Goal: Communication & Community: Answer question/provide support

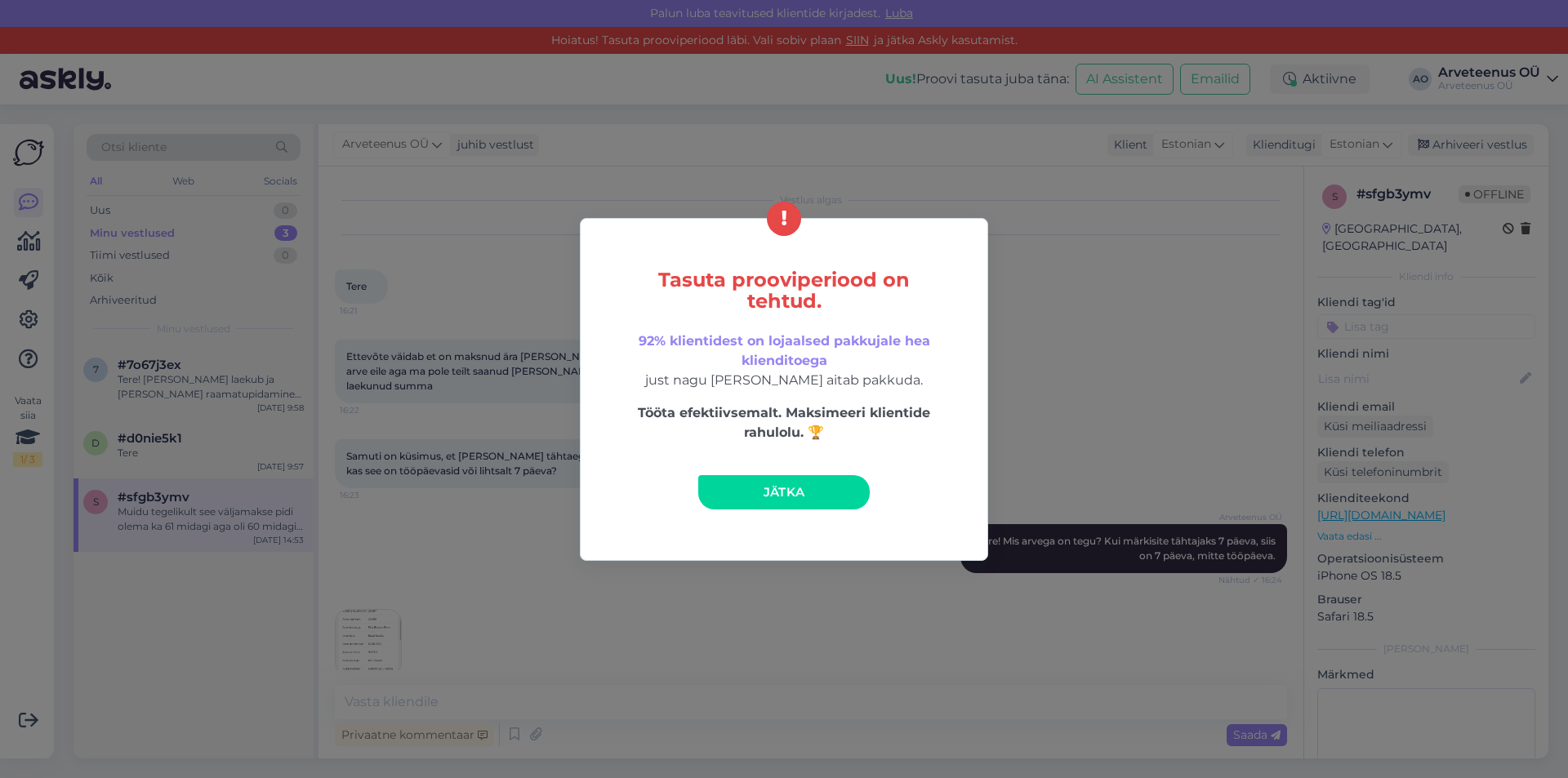
scroll to position [749, 0]
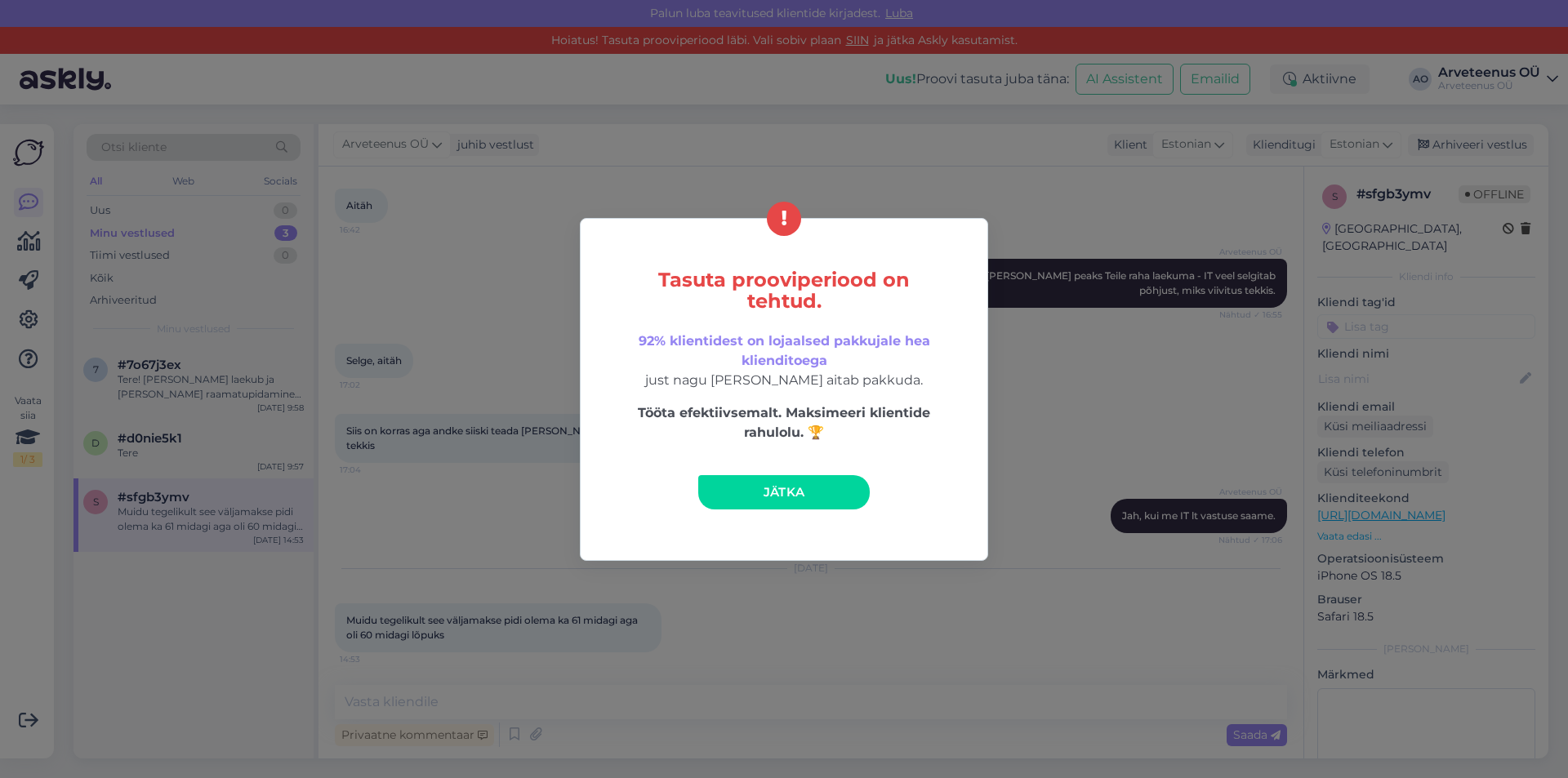
click at [758, 495] on link "Jätka" at bounding box center [783, 492] width 171 height 35
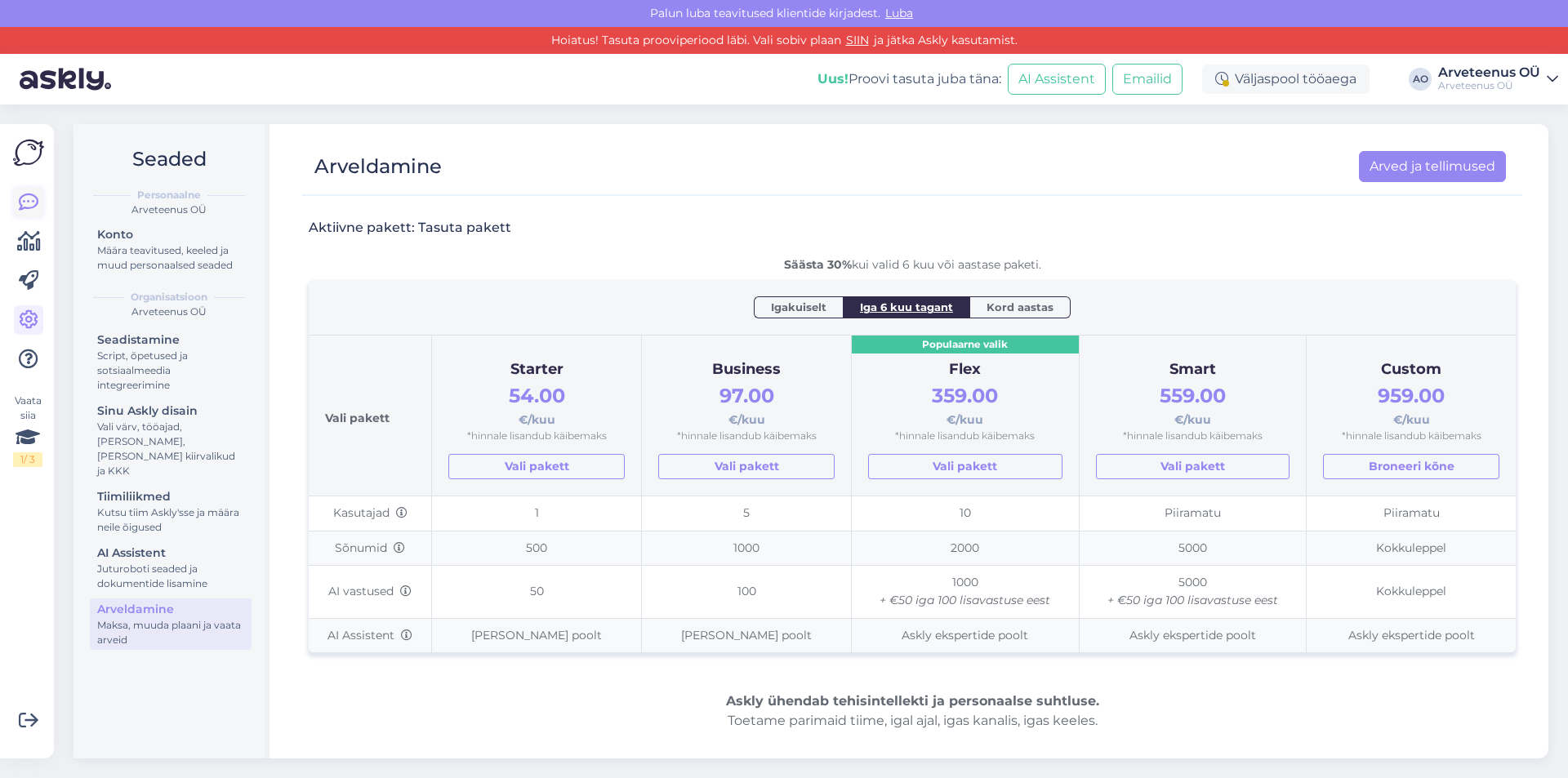
click at [29, 203] on icon at bounding box center [29, 203] width 20 height 20
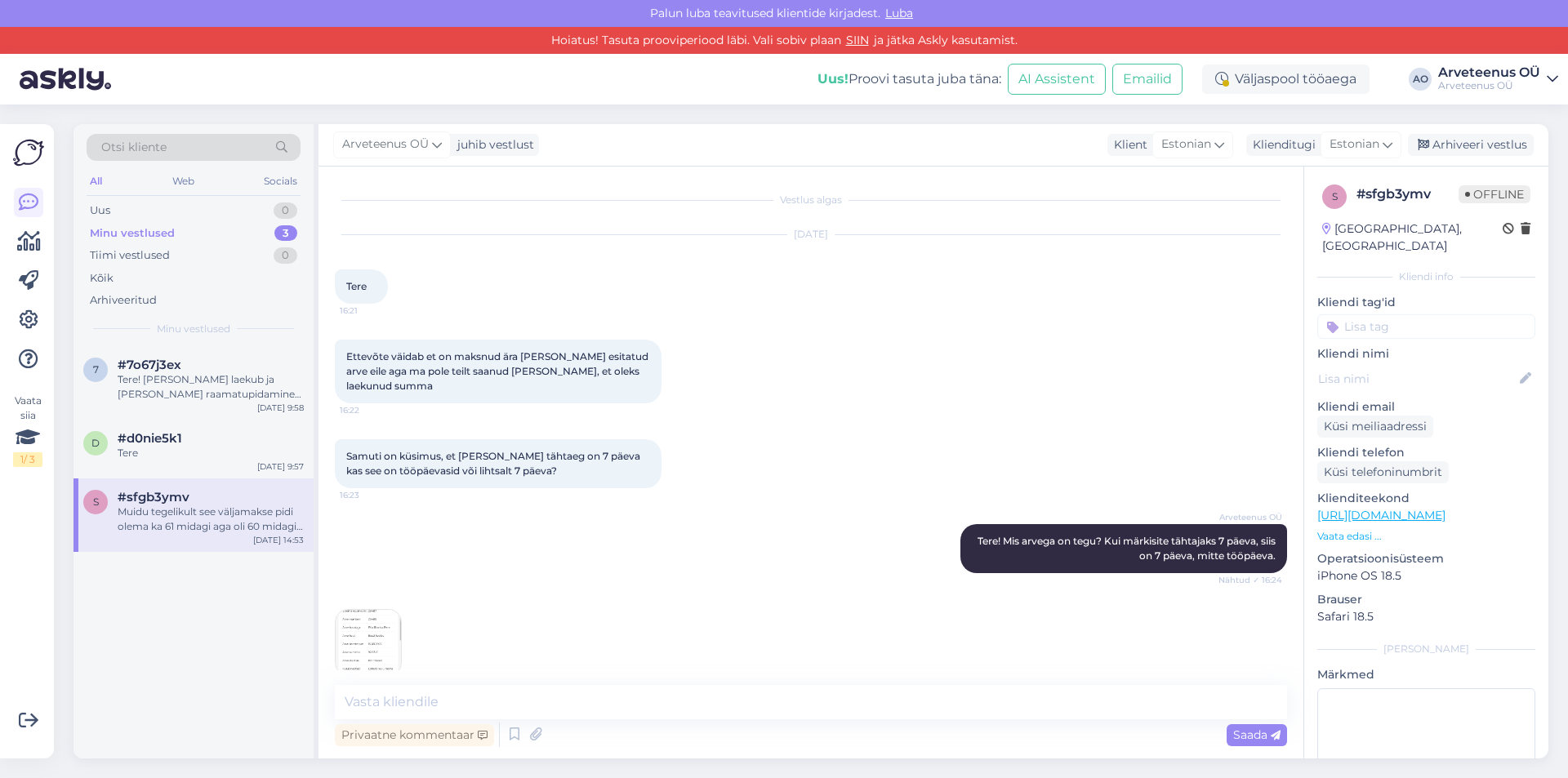
scroll to position [749, 0]
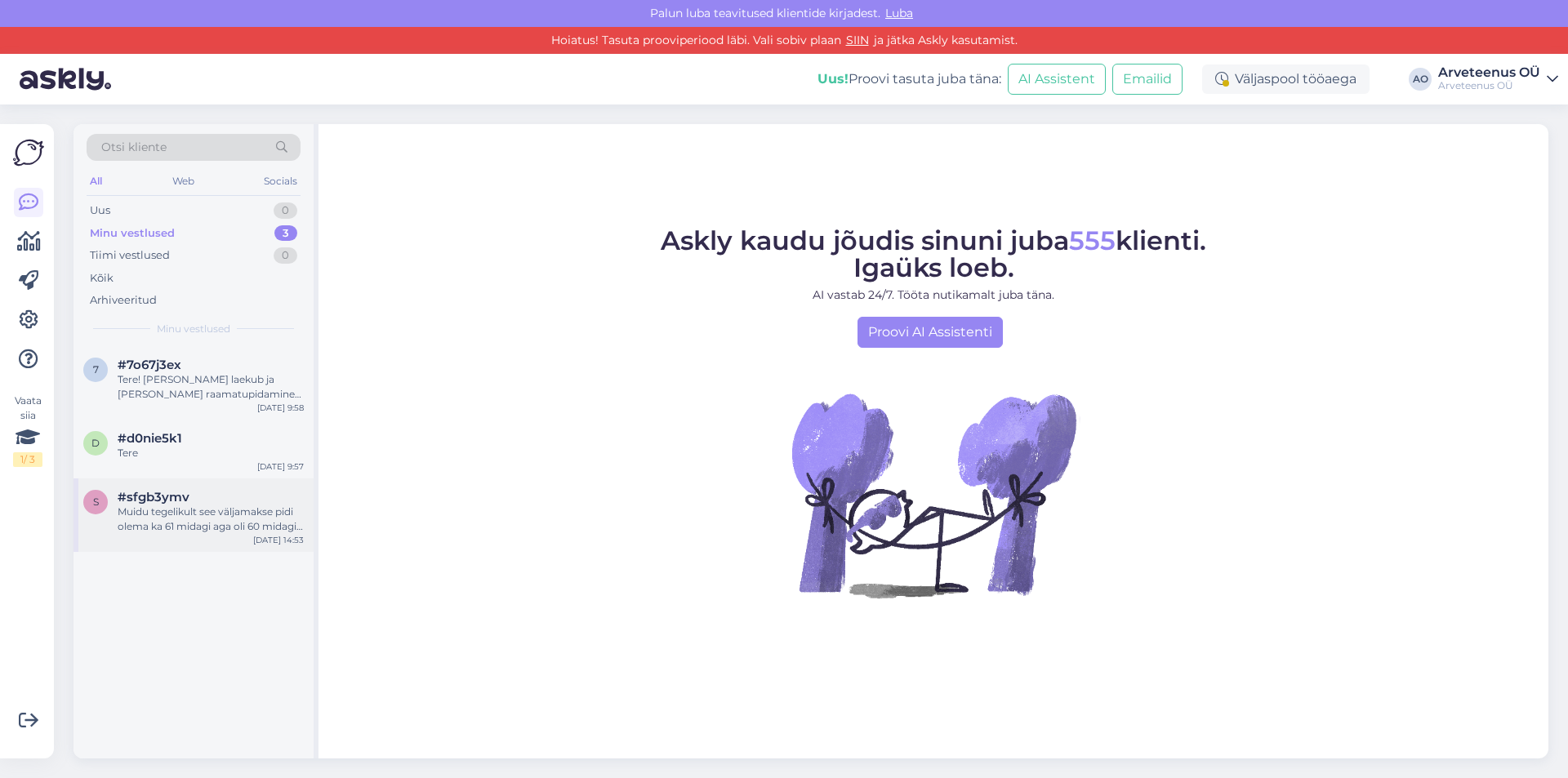
click at [180, 517] on div "Muidu tegelikult see väljamakse pidi olema ka 61 midagi aga oli 60 midagi lõpuks" at bounding box center [211, 520] width 186 height 30
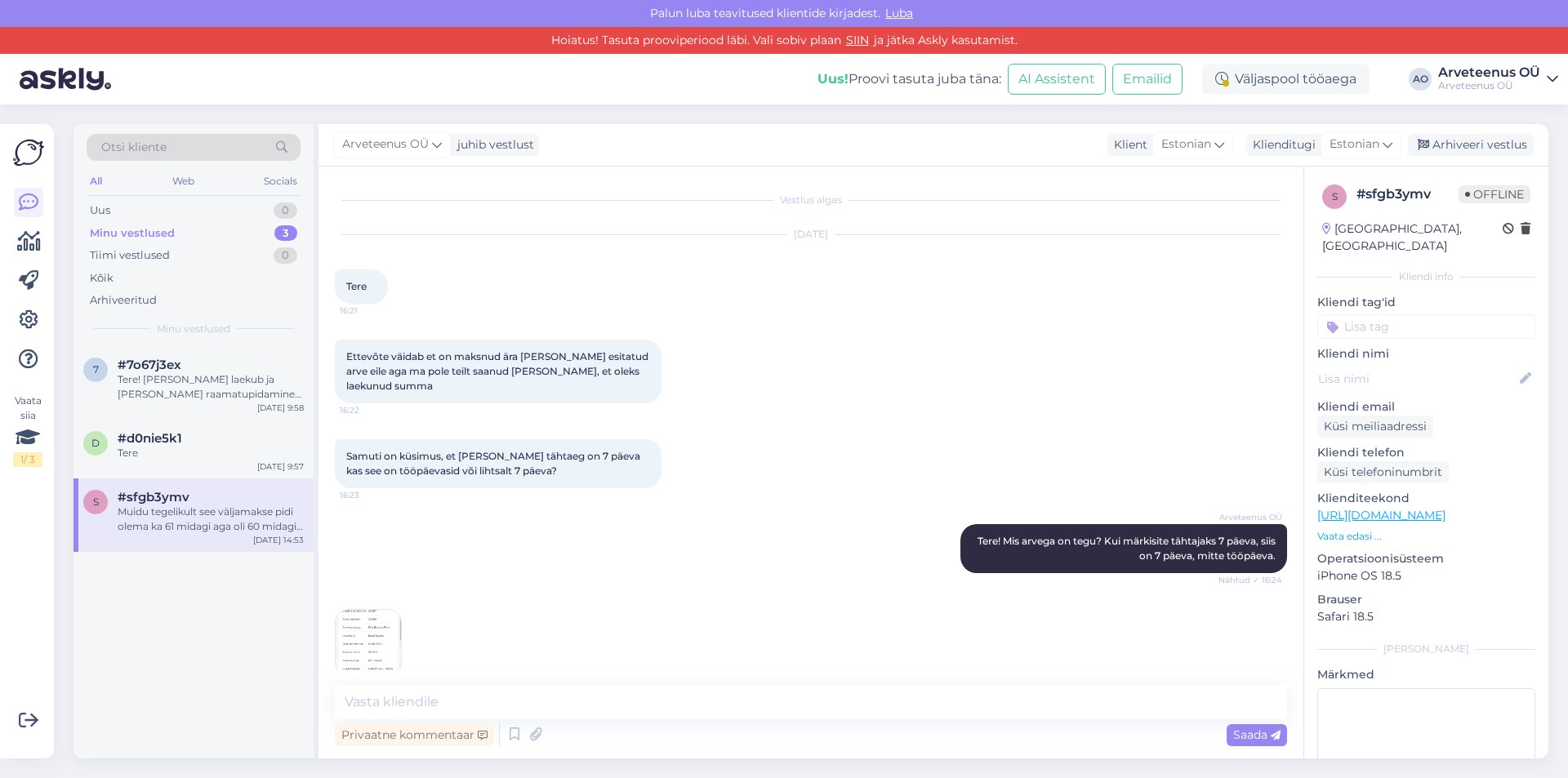
scroll to position [749, 0]
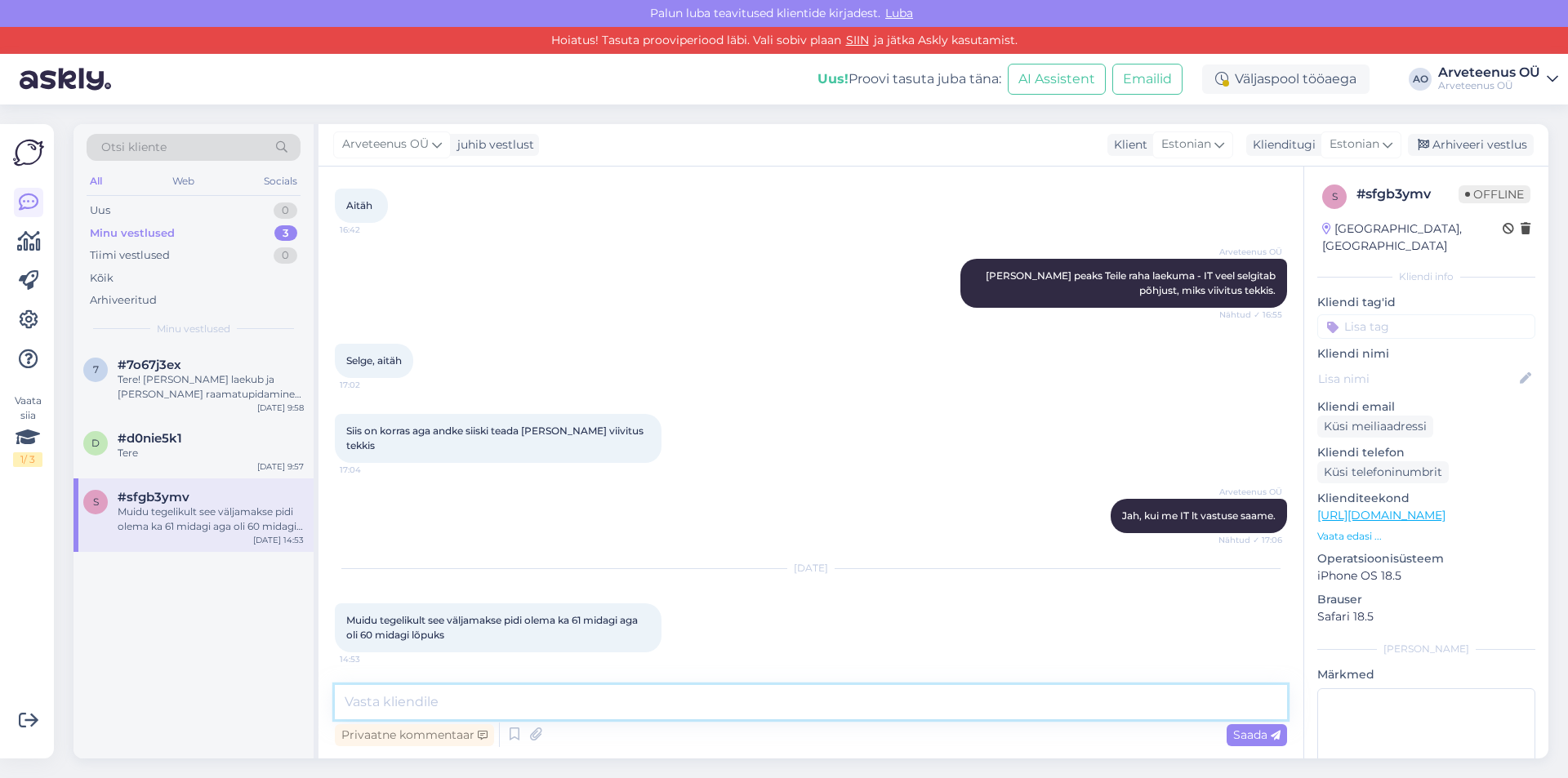
click at [541, 698] on textarea at bounding box center [811, 702] width 952 height 35
click at [637, 701] on textarea "Tere! IT-tugi selgitas, et probleem tekkis ümadamisest (tehnilised detailid)" at bounding box center [811, 702] width 952 height 35
click at [878, 706] on textarea "Tere! IT-tugi selgitas, et probleem tekkis ümadamisest (tehnilised detailid)" at bounding box center [811, 702] width 952 height 35
type textarea "Tere! Väljamakse pidi olema ikka 60,69 eurot. Brutosumma 62,96."
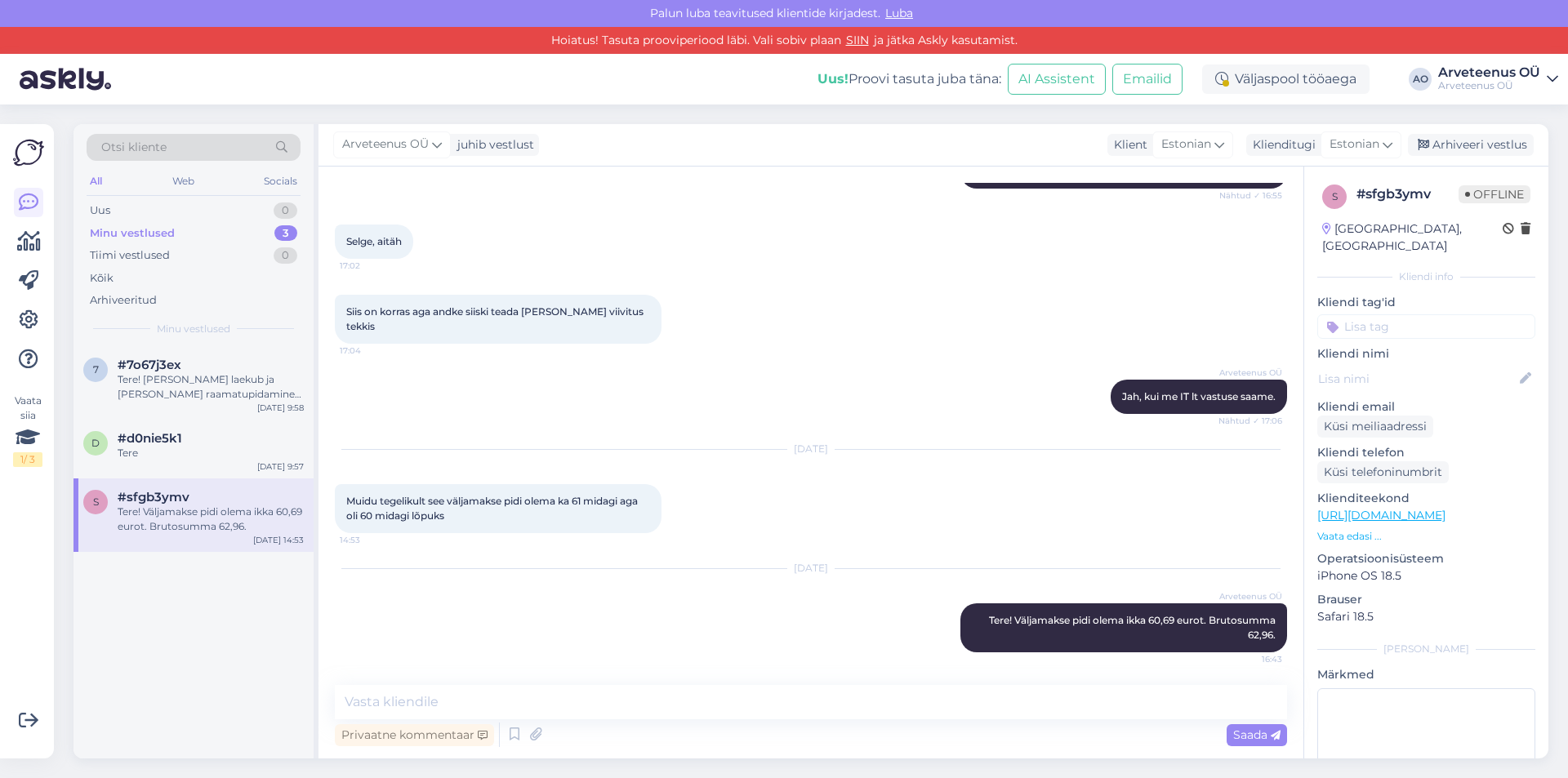
click at [161, 233] on div "Minu vestlused" at bounding box center [133, 234] width 85 height 17
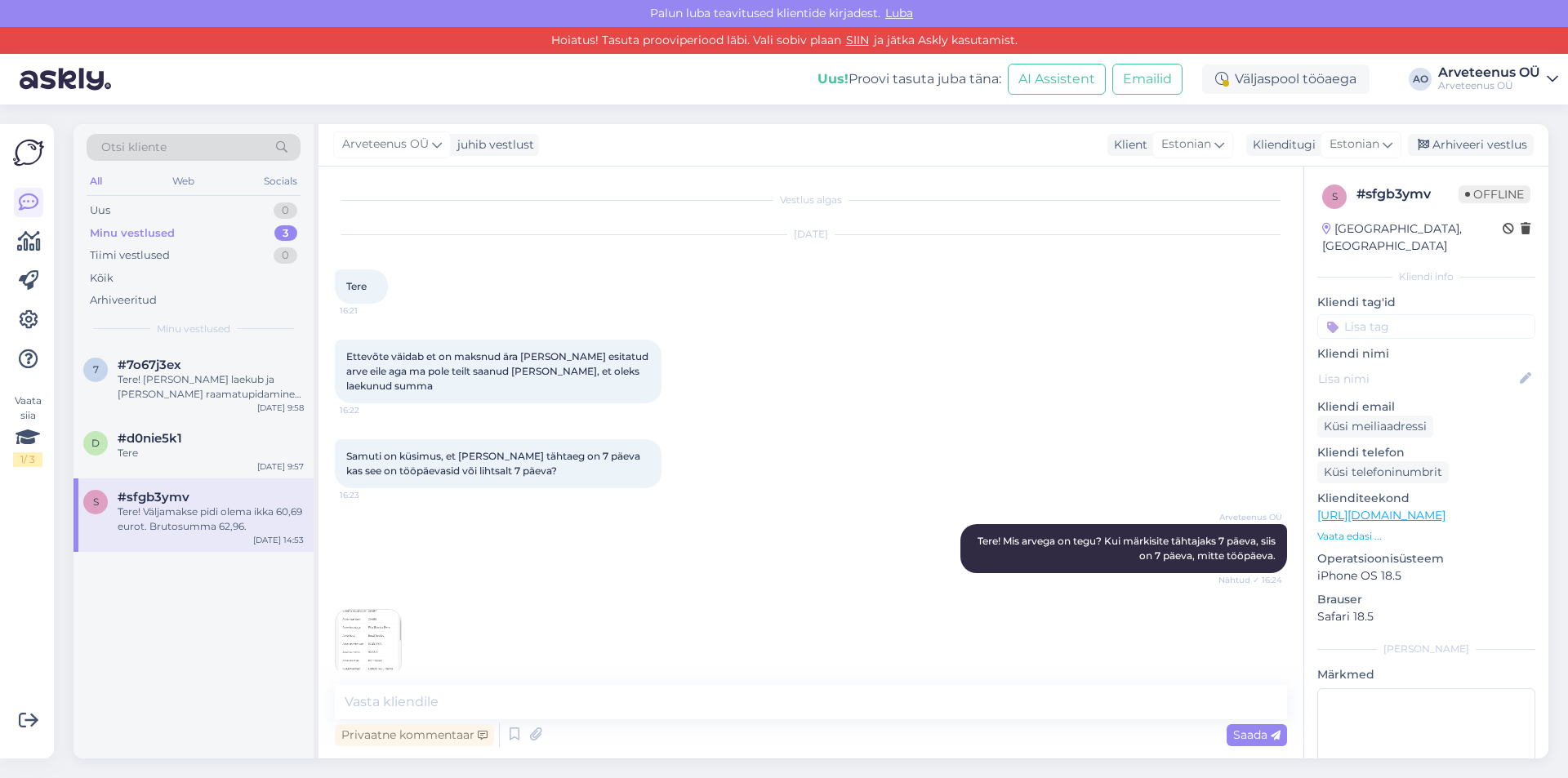
scroll to position [868, 0]
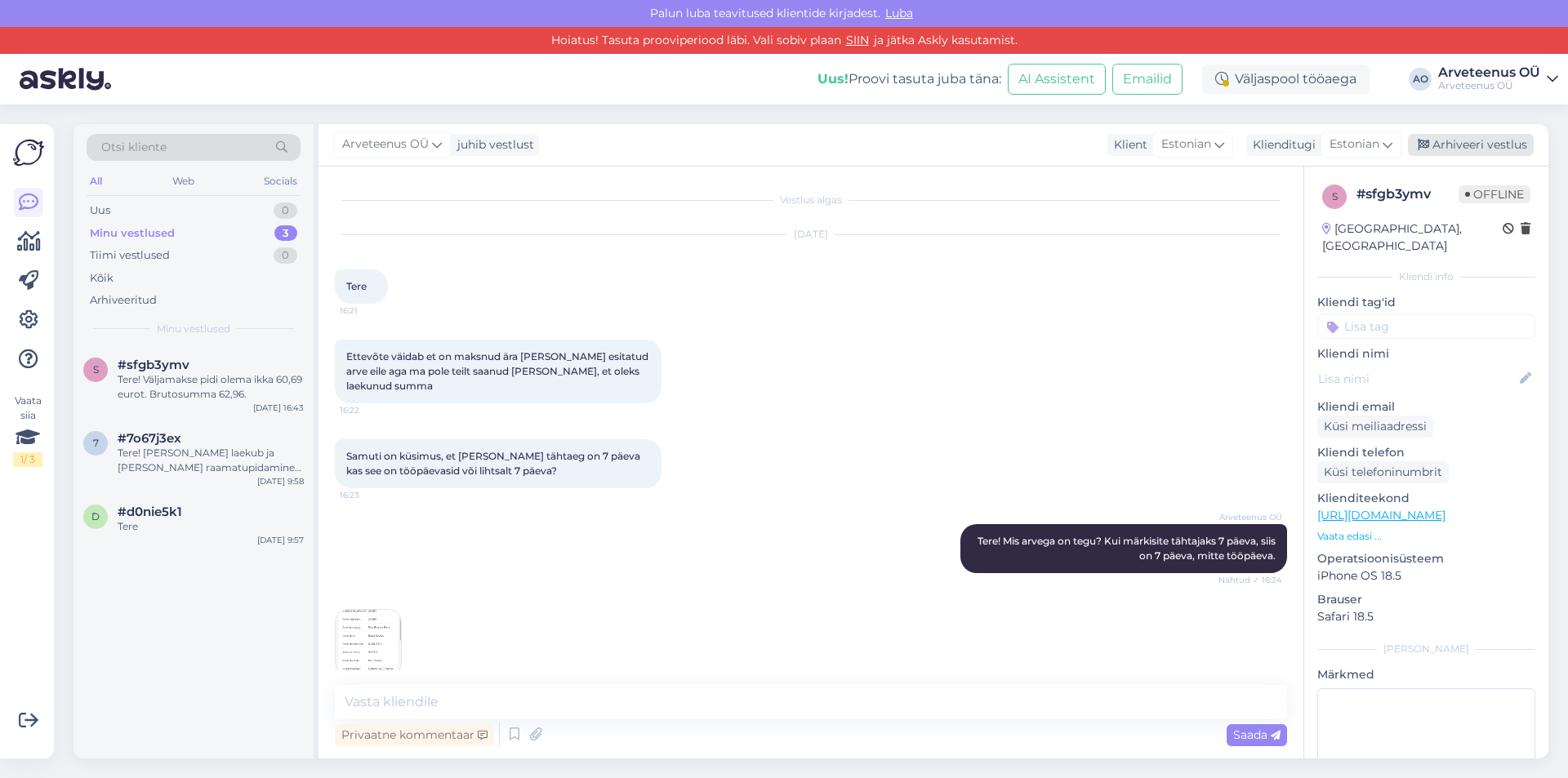
scroll to position [868, 0]
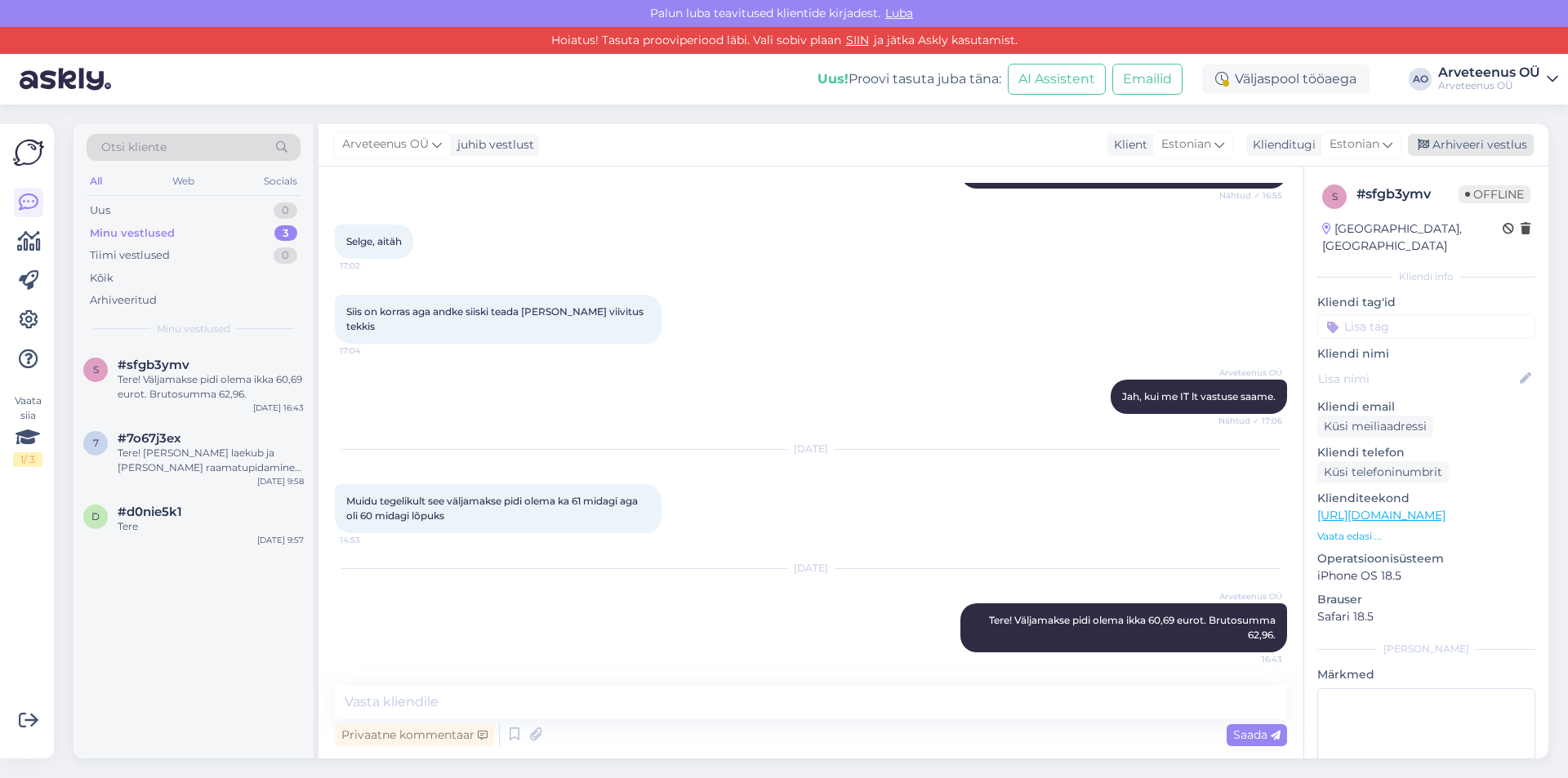
click at [1462, 147] on div "Arhiveeri vestlus" at bounding box center [1470, 145] width 126 height 22
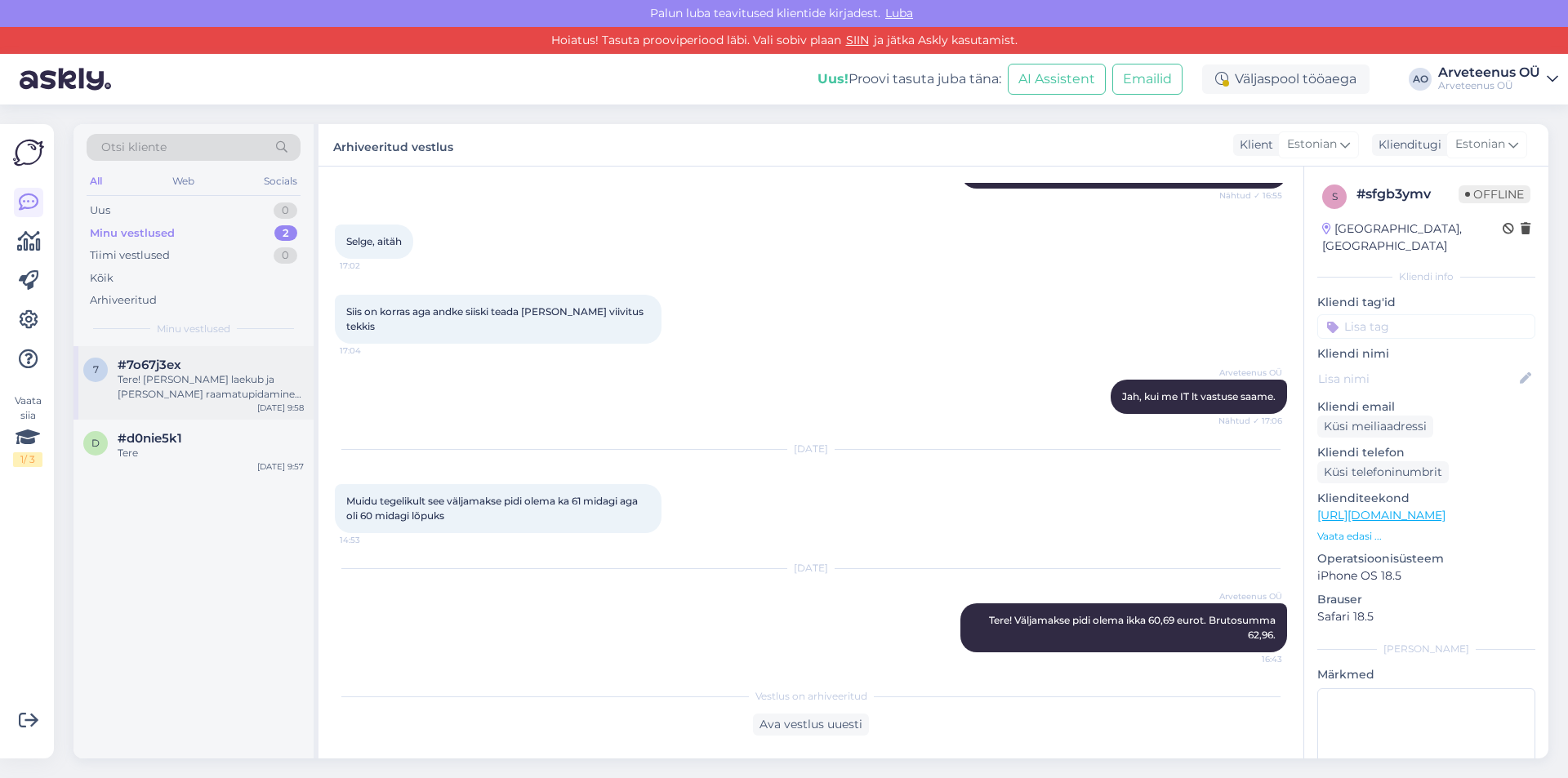
click at [254, 383] on div "Tere! [PERSON_NAME] laekub ja [PERSON_NAME] raamatupidamine selle sisestab, sii…" at bounding box center [211, 387] width 186 height 30
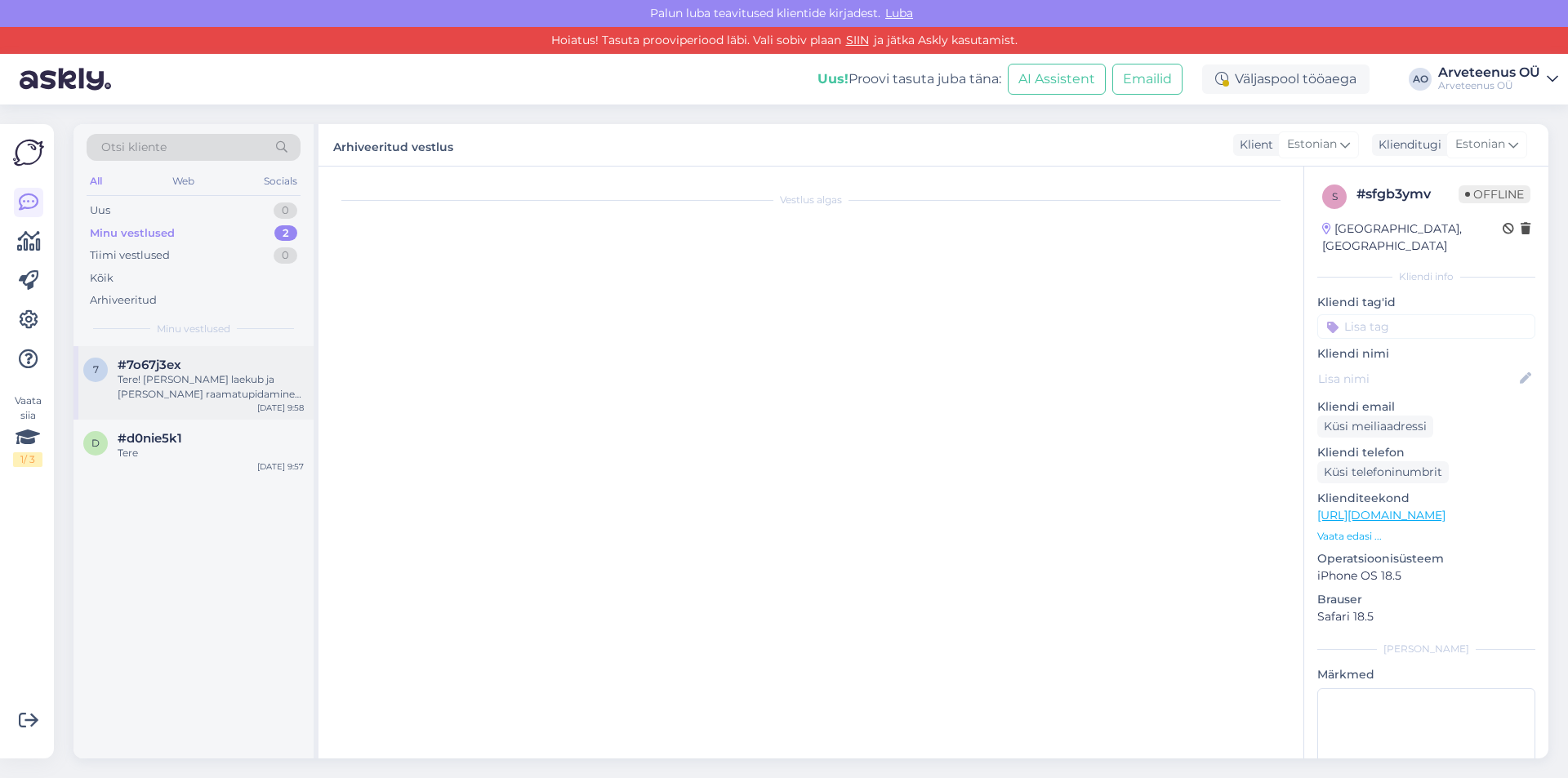
scroll to position [0, 0]
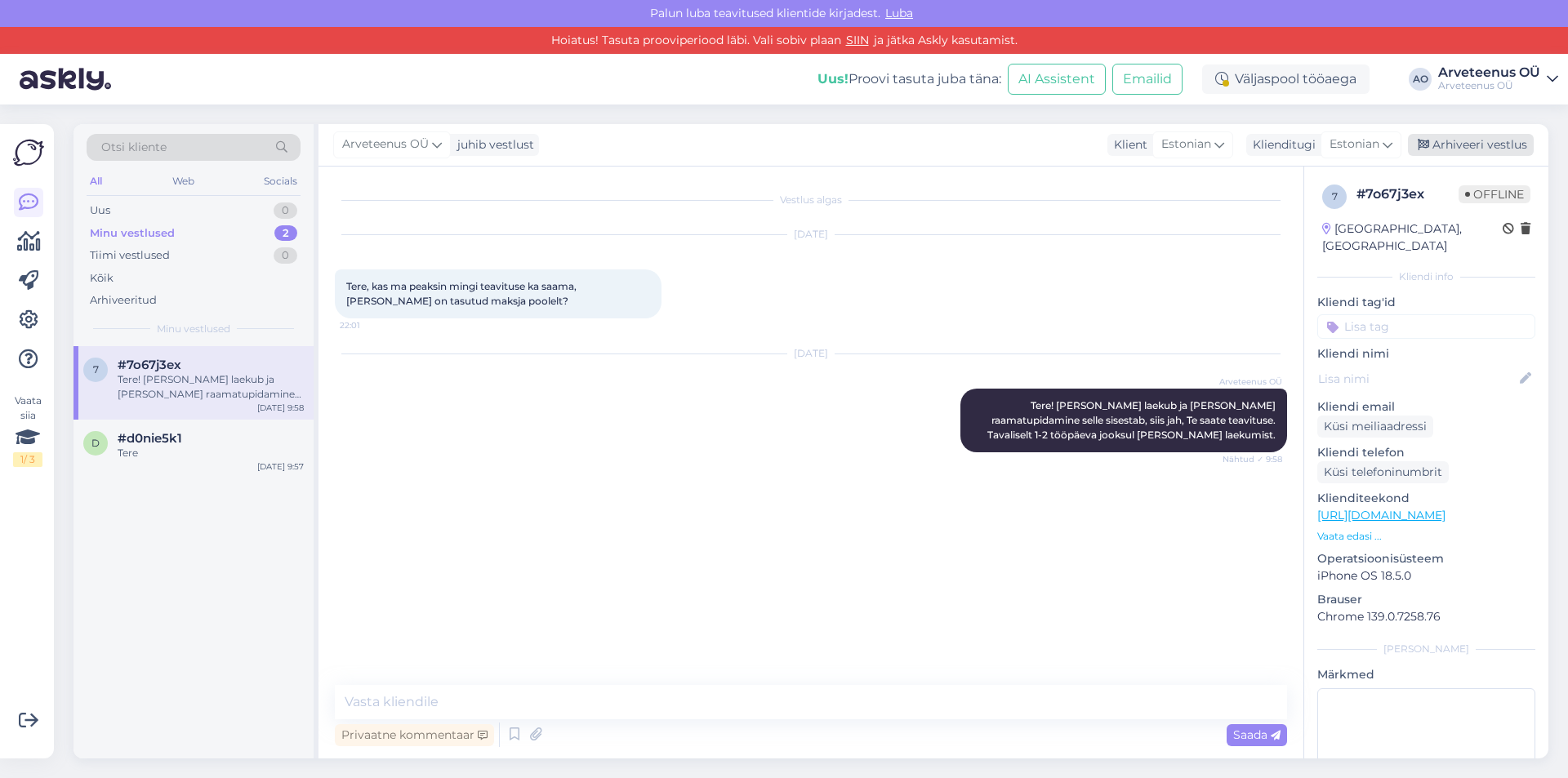
click at [1445, 138] on div "Arhiveeri vestlus" at bounding box center [1470, 145] width 126 height 22
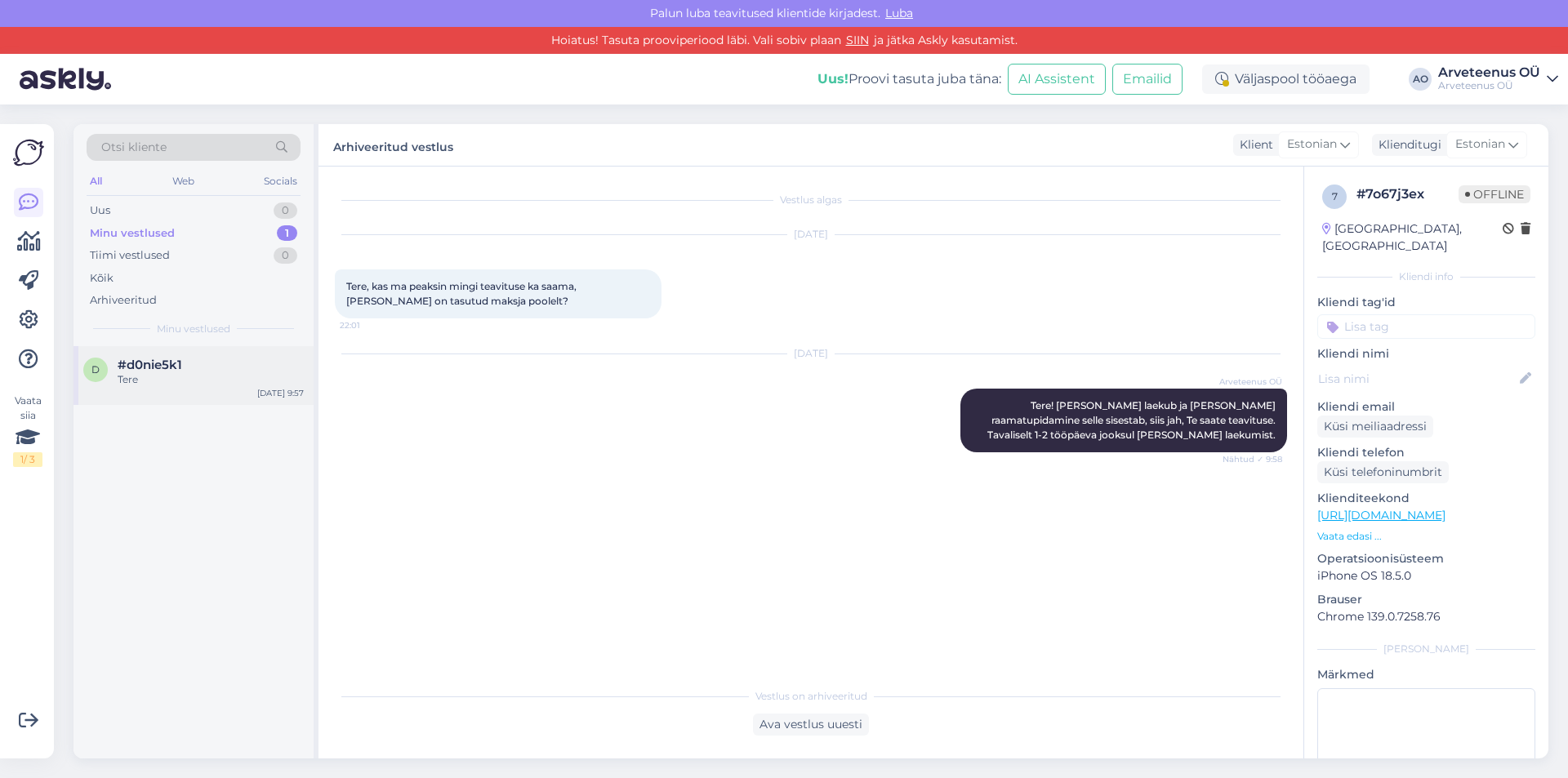
click at [208, 365] on div "#d0nie5k1" at bounding box center [211, 364] width 186 height 15
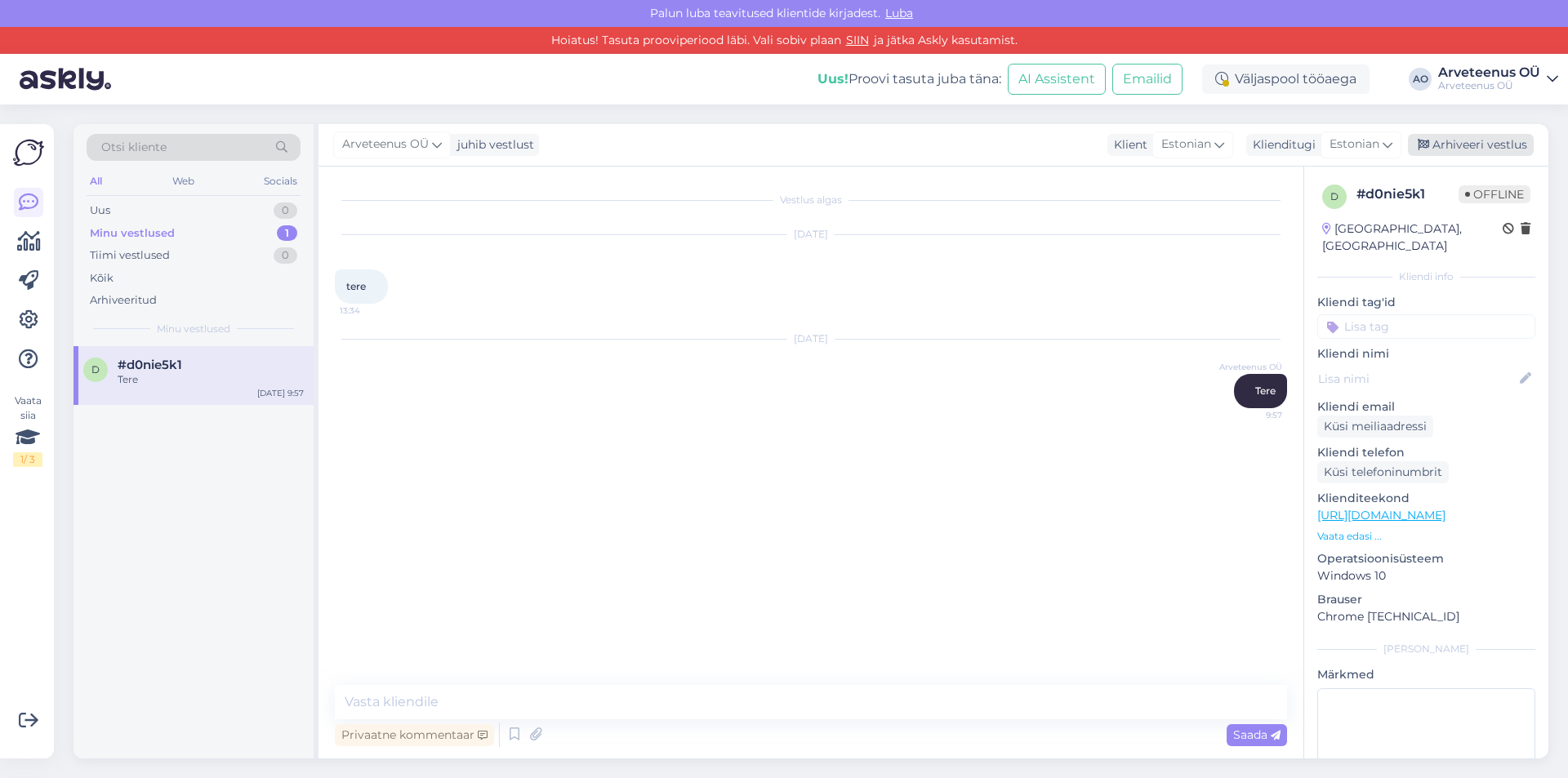
click at [1460, 145] on div "Arhiveeri vestlus" at bounding box center [1470, 145] width 126 height 22
